Goal: Find specific page/section: Find specific page/section

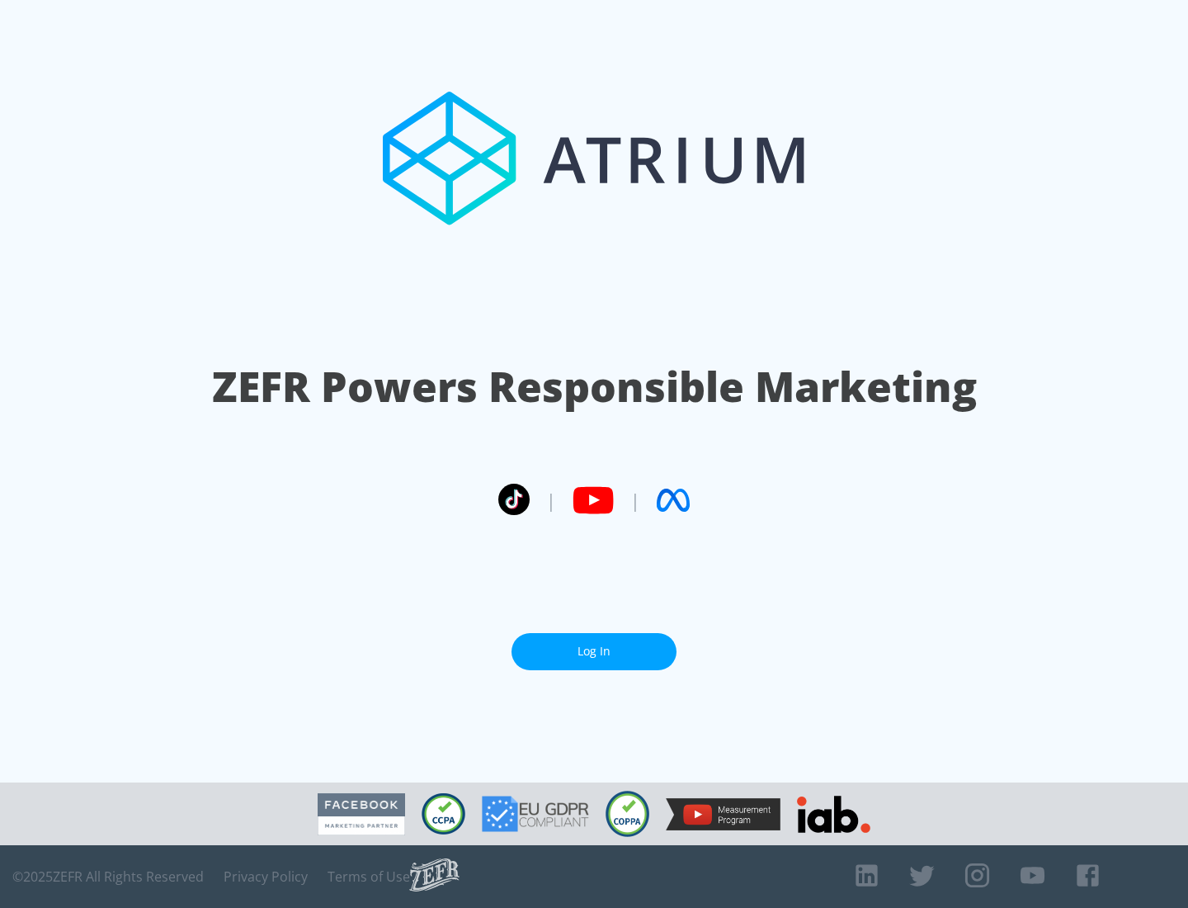
click at [594, 644] on link "Log In" at bounding box center [594, 651] width 165 height 37
